Goal: Task Accomplishment & Management: Complete application form

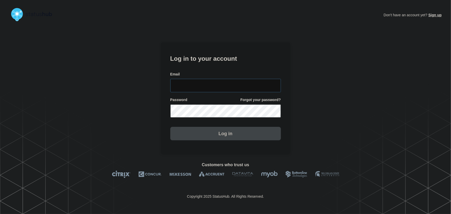
type input "tyler.wolkey@conexon.us"
click at [244, 87] on input "tyler.wolkey@conexon.us" at bounding box center [225, 85] width 111 height 13
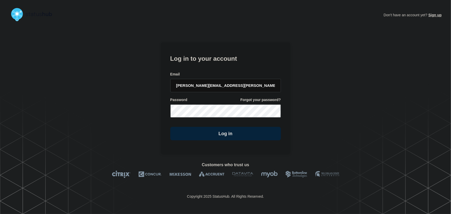
click at [230, 64] on form "Log in to your account Email tyler.wolkey@conexon.us Password Forgot your passw…" at bounding box center [225, 96] width 111 height 87
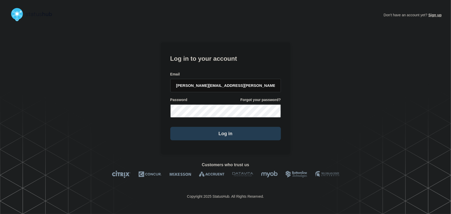
click at [230, 131] on button "Log in" at bounding box center [225, 133] width 111 height 13
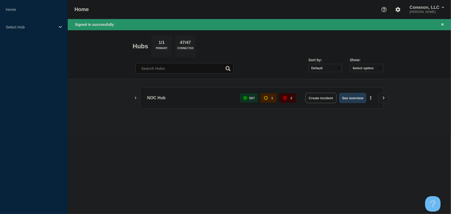
click at [353, 98] on button "See overview" at bounding box center [352, 98] width 27 height 10
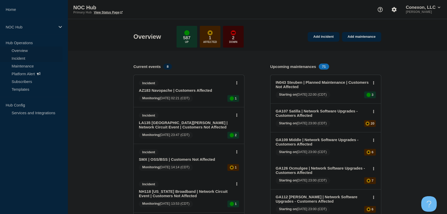
click at [18, 58] on link "Incident" at bounding box center [31, 58] width 63 height 8
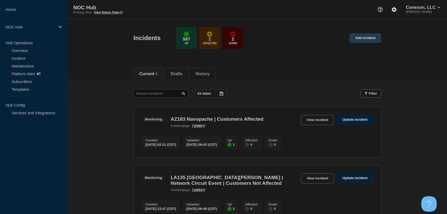
click at [372, 38] on link "Add incident" at bounding box center [366, 38] width 32 height 10
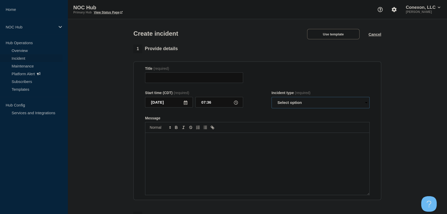
click at [302, 106] on select "Select option Investigating Identified Monitoring" at bounding box center [321, 102] width 98 height 11
click at [279, 86] on form "Title (required) Start time (CDT) (required) [DATE] 07:36 Incident type (requir…" at bounding box center [257, 130] width 225 height 129
click at [334, 30] on button "Use template" at bounding box center [333, 34] width 52 height 10
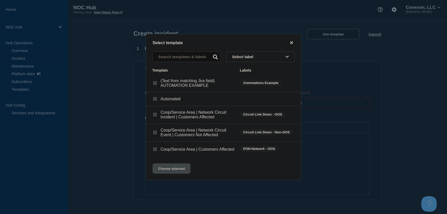
click at [156, 151] on input "Coop/Service Area | Customers Affected checkbox" at bounding box center [154, 149] width 3 height 3
checkbox input "true"
click at [171, 172] on button "Choose selected" at bounding box center [172, 168] width 38 height 10
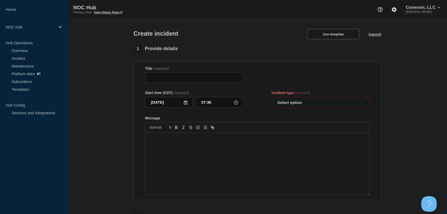
type input "Coop/Service Area | Customers Affected"
select select "investigating"
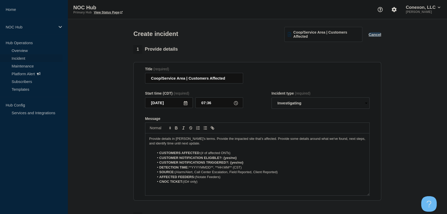
click at [372, 35] on button "Cancel" at bounding box center [375, 34] width 13 height 4
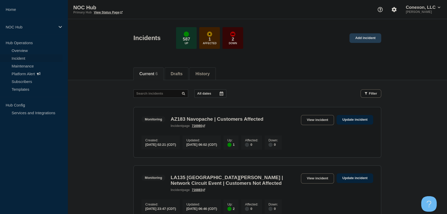
click at [361, 36] on link "Add incident" at bounding box center [366, 38] width 32 height 10
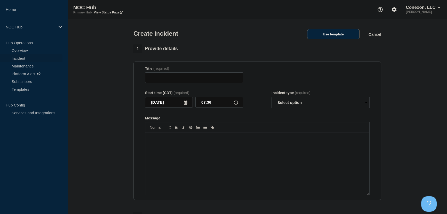
click at [331, 37] on button "Use template" at bounding box center [333, 34] width 52 height 10
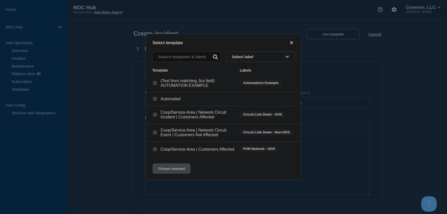
click at [155, 133] on input "Coop/Service Area | Network Circuit Event | Customers Not Affected checkbox" at bounding box center [154, 132] width 3 height 3
checkbox input "false"
click at [156, 115] on input "Coop/Service Area | Network Circuit Incident | Customers Affected checkbox" at bounding box center [154, 114] width 3 height 3
checkbox input "true"
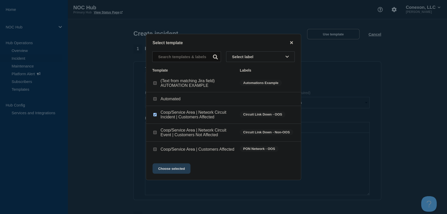
click at [176, 168] on button "Choose selected" at bounding box center [172, 168] width 38 height 10
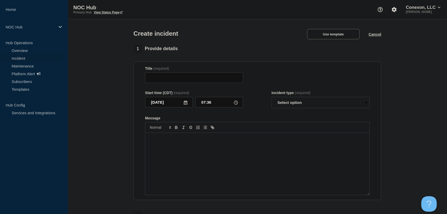
type input "Coop/Service Area | Network Circuit Incident | Customers Affected"
select select "investigating"
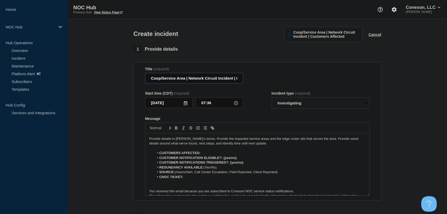
drag, startPoint x: 184, startPoint y: 79, endPoint x: 146, endPoint y: 79, distance: 37.7
click at [146, 79] on input "Coop/Service Area | Network Circuit Incident | Customers Affected" at bounding box center [194, 78] width 98 height 11
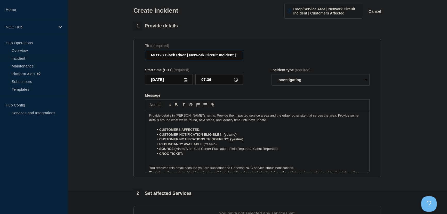
scroll to position [23, 0]
type input "MO128 Black River | Network Circuit Incident | Customers Affected"
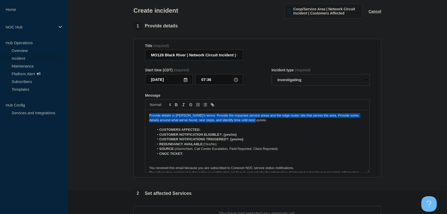
drag, startPoint x: 261, startPoint y: 122, endPoint x: 129, endPoint y: 115, distance: 133.0
click at [129, 115] on section "1 Provide details Title (required) MO128 Black River | Network Circuit Incident…" at bounding box center [258, 170] width 380 height 296
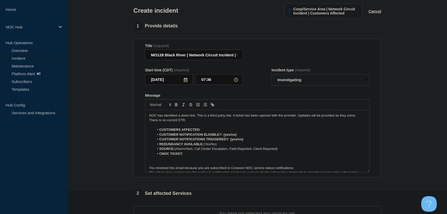
click at [204, 129] on li "CUSTOMERS AFFECTED:" at bounding box center [260, 129] width 212 height 5
click at [211, 131] on li "CUSTOMERS AFFECTED:" at bounding box center [260, 129] width 212 height 5
drag, startPoint x: 225, startPoint y: 134, endPoint x: 244, endPoint y: 134, distance: 19.6
click at [244, 134] on li "CUSTOMER NOTIFICATION ELIGIBLE?: {yes/no}" at bounding box center [260, 134] width 212 height 5
drag, startPoint x: 230, startPoint y: 141, endPoint x: 251, endPoint y: 140, distance: 21.0
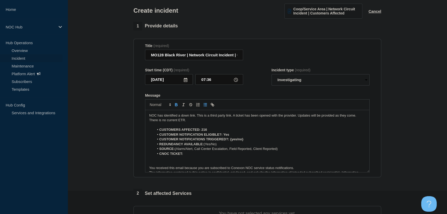
click at [251, 140] on li "CUSTOMER NOTIFICATIONS TRIGGERED?: {yes/no}" at bounding box center [260, 139] width 212 height 5
drag, startPoint x: 205, startPoint y: 145, endPoint x: 231, endPoint y: 145, distance: 25.8
click at [231, 145] on li "REDUNDANCY AVAILABLE: (Yes/No)" at bounding box center [260, 144] width 212 height 5
drag, startPoint x: 281, startPoint y: 149, endPoint x: 177, endPoint y: 149, distance: 104.1
click at [177, 149] on li "SOURCE: (Alarm/Alert, Call Center Escalation, Field Reported, Client Reported)" at bounding box center [260, 148] width 212 height 5
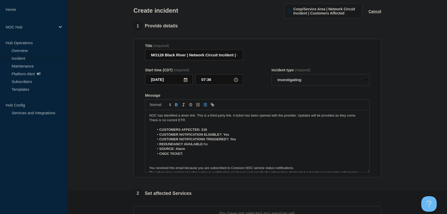
click at [193, 154] on li "CNOC TICKET:" at bounding box center [260, 153] width 212 height 5
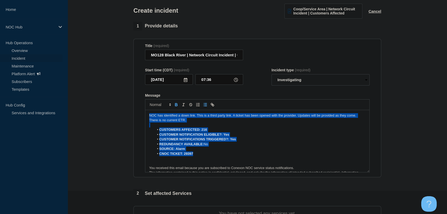
drag, startPoint x: 197, startPoint y: 154, endPoint x: 118, endPoint y: 97, distance: 97.9
click at [118, 97] on section "1 Provide details Title (required) MO128 Black River | Network Circuit Incident…" at bounding box center [258, 170] width 380 height 296
click at [185, 139] on li "CUSTOMER NOTIFICATIONS TRIGGERED?: Yes" at bounding box center [260, 139] width 212 height 5
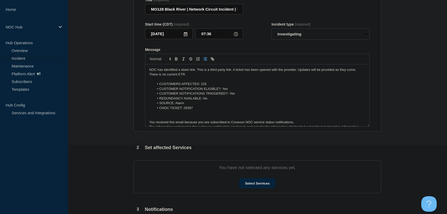
scroll to position [70, 0]
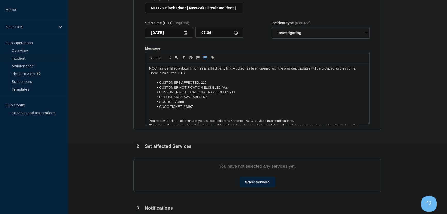
click at [184, 111] on p "Message" at bounding box center [257, 111] width 217 height 5
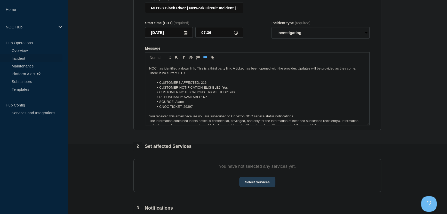
click at [260, 186] on button "Select Services" at bounding box center [257, 182] width 36 height 10
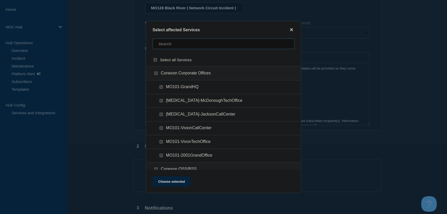
click at [179, 45] on input "text" at bounding box center [224, 43] width 142 height 11
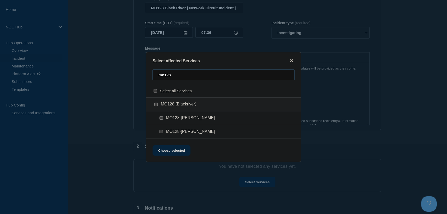
type input "mo128"
click at [157, 104] on input "MO128 (Blackriver) checkbox" at bounding box center [155, 104] width 3 height 3
checkbox input "true"
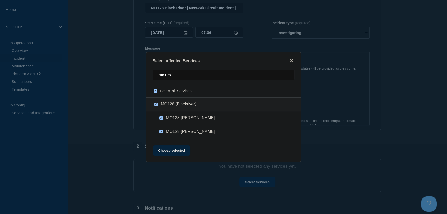
checkbox input "true"
click at [183, 151] on button "Choose selected" at bounding box center [172, 150] width 38 height 10
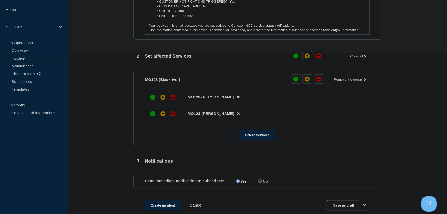
scroll to position [164, 0]
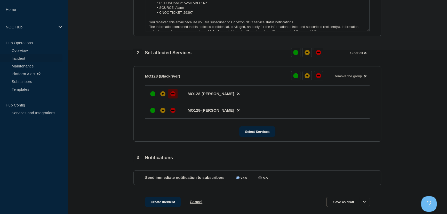
click at [172, 95] on div "down" at bounding box center [173, 93] width 5 height 5
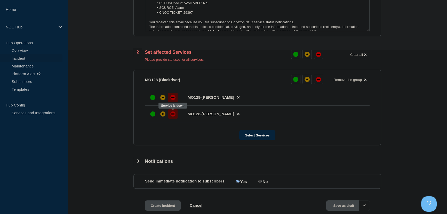
click at [172, 115] on div "down" at bounding box center [173, 113] width 5 height 5
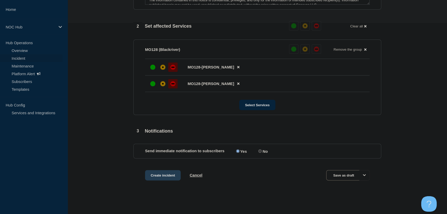
scroll to position [191, 0]
click at [156, 176] on button "Create incident" at bounding box center [163, 175] width 36 height 10
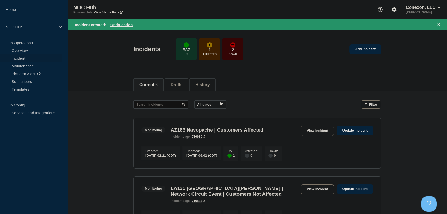
click at [117, 66] on header "Incidents 587 Up 1 Affected 2 Down Add incident" at bounding box center [258, 51] width 380 height 43
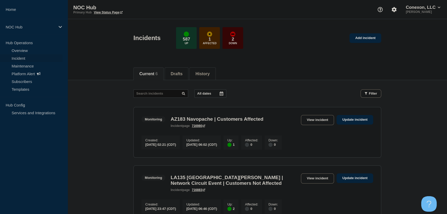
click at [94, 49] on header "Incidents 587 Up 1 Affected 2 Down Add incident" at bounding box center [258, 40] width 380 height 43
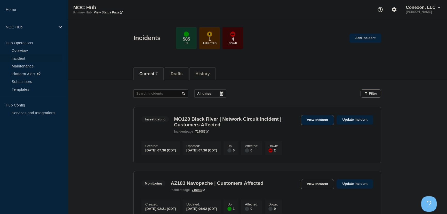
click at [310, 123] on link "View incident" at bounding box center [317, 120] width 33 height 10
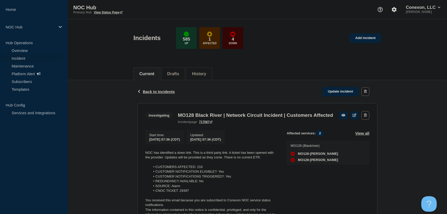
drag, startPoint x: 264, startPoint y: 165, endPoint x: 193, endPoint y: 164, distance: 70.3
click at [193, 160] on p "NOC has identified a down link. This is a third party link. A ticket has been o…" at bounding box center [211, 155] width 133 height 10
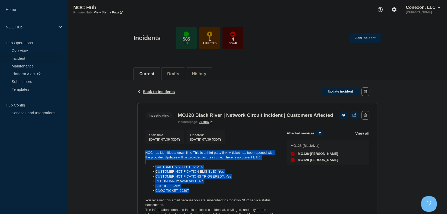
drag, startPoint x: 194, startPoint y: 199, endPoint x: 145, endPoint y: 161, distance: 61.7
click at [145, 161] on section "Investigating MO128 Black River | Network Circuit Incident | Customers Affected…" at bounding box center [257, 166] width 240 height 127
copy div "NOC has identified a down link. This is a third party link. A ticket has been o…"
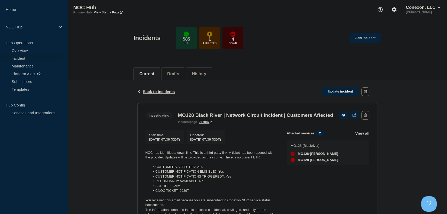
click at [120, 107] on div "Back Back to Incidents Update incident Investigating MO128 Black River | Networ…" at bounding box center [258, 159] width 380 height 158
click at [164, 92] on span "Back to Incidents" at bounding box center [159, 91] width 32 height 4
